Goal: Task Accomplishment & Management: Manage account settings

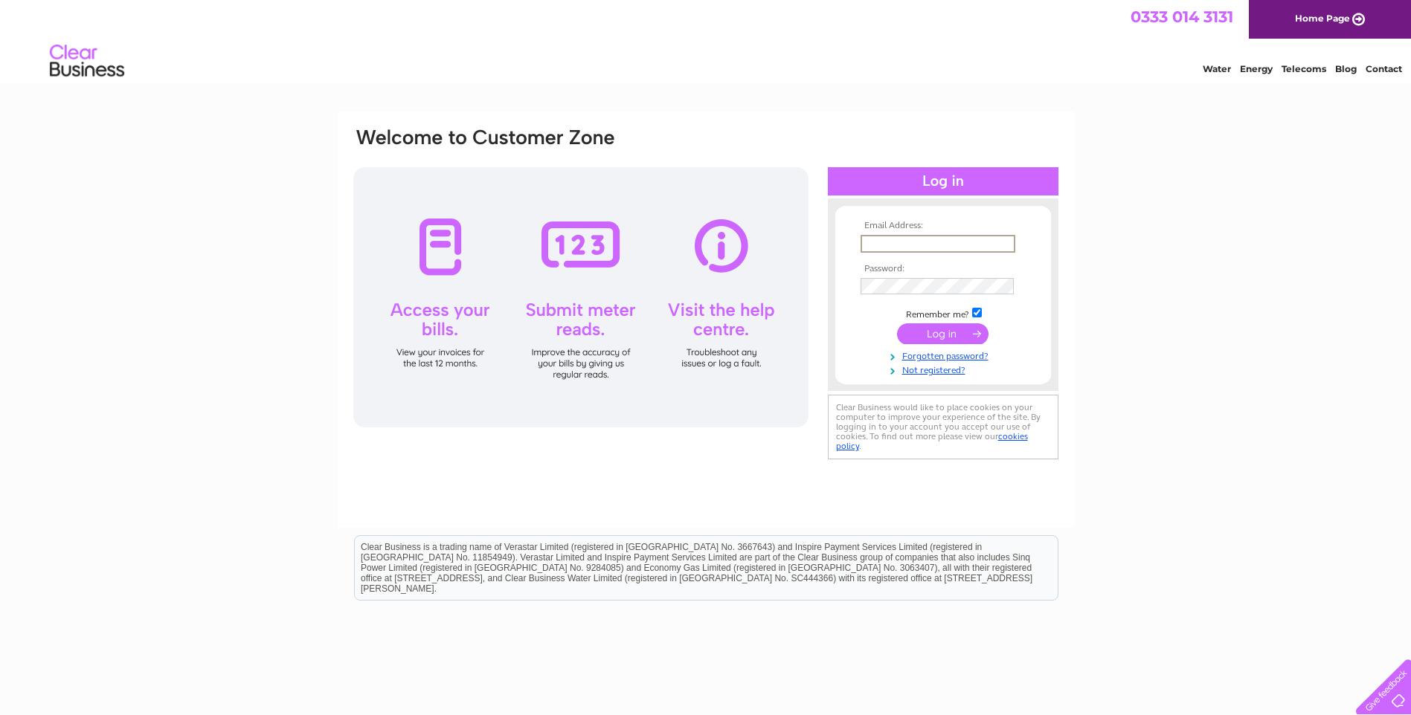
click at [924, 240] on input "text" at bounding box center [938, 244] width 155 height 18
type input "martin@alexaiken.co.uk"
click at [846, 292] on form "Email Address: martin@alexaiken.co.uk Password:" at bounding box center [943, 298] width 216 height 155
click at [922, 329] on input "submit" at bounding box center [942, 334] width 91 height 21
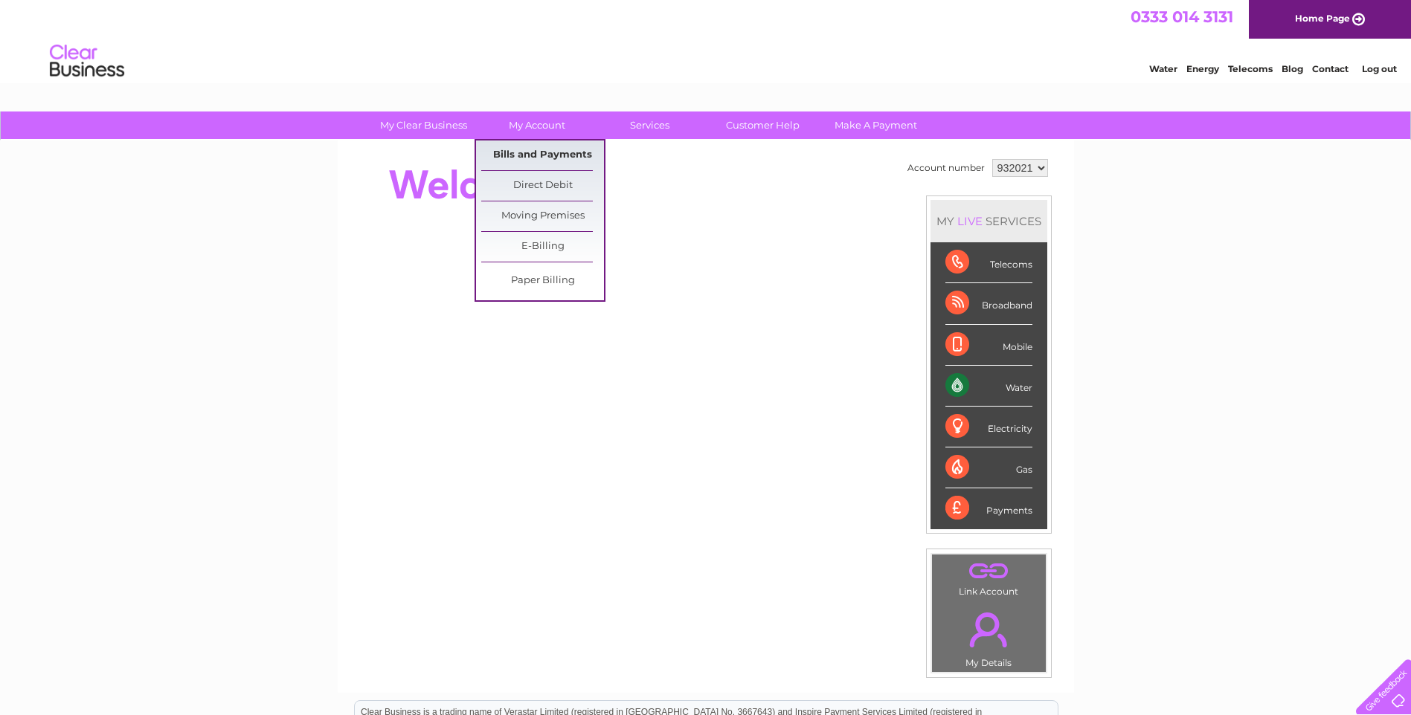
click at [544, 155] on link "Bills and Payments" at bounding box center [542, 156] width 123 height 30
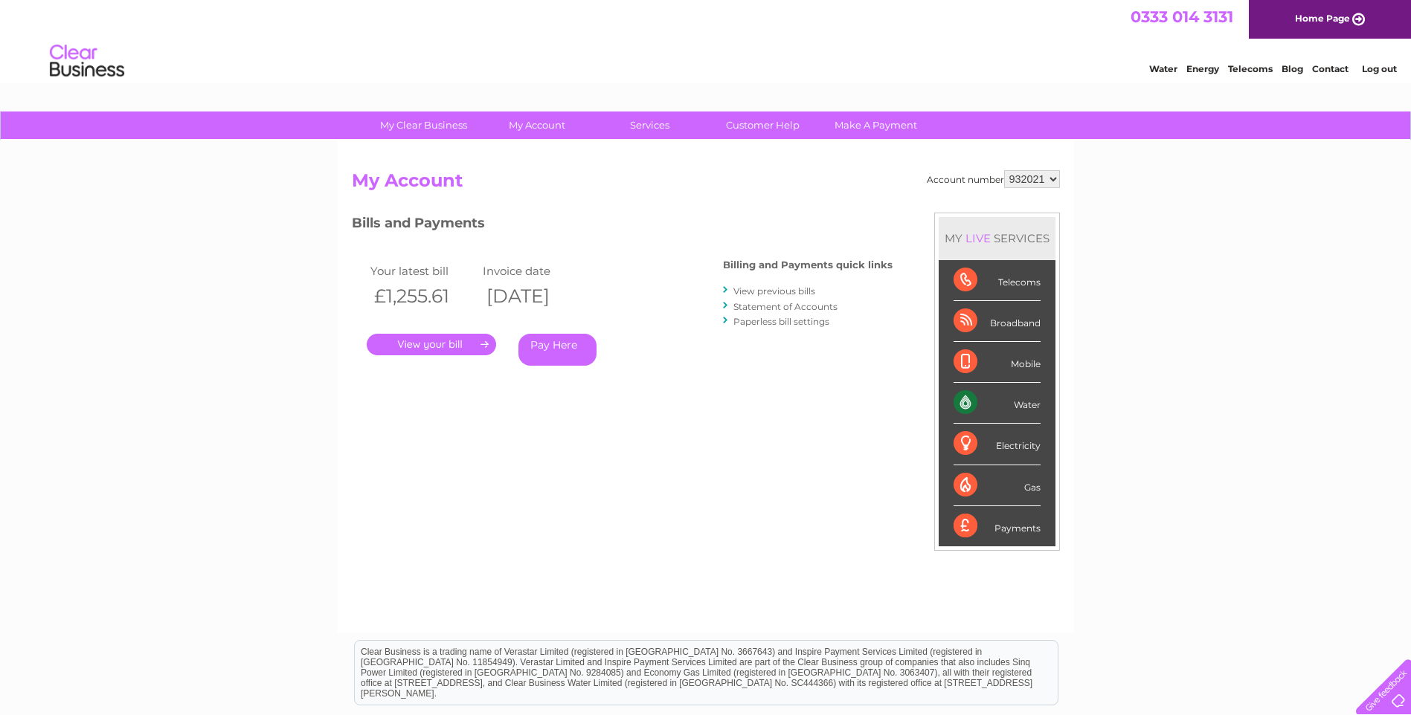
click at [466, 342] on link "." at bounding box center [431, 345] width 129 height 22
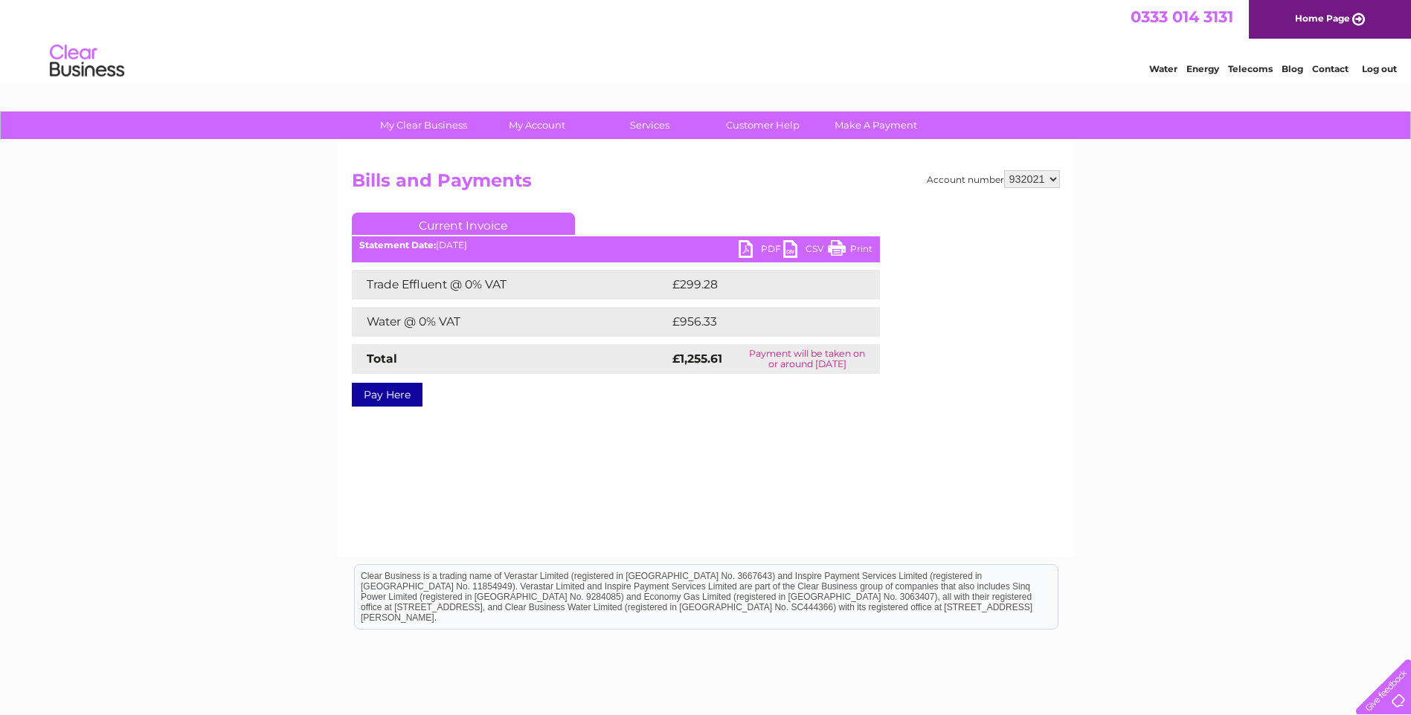
click at [762, 247] on link "PDF" at bounding box center [761, 251] width 45 height 22
